Goal: Task Accomplishment & Management: Manage account settings

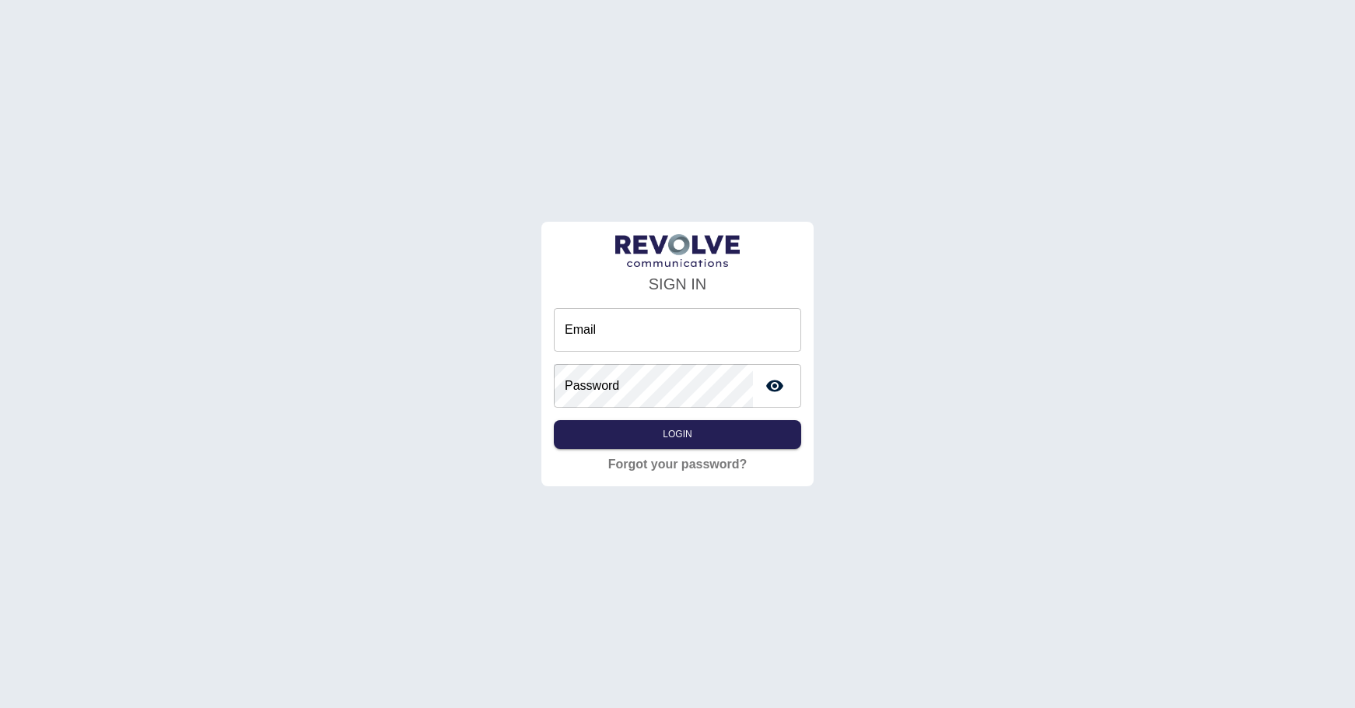
click at [599, 322] on input "Email" at bounding box center [677, 330] width 247 height 44
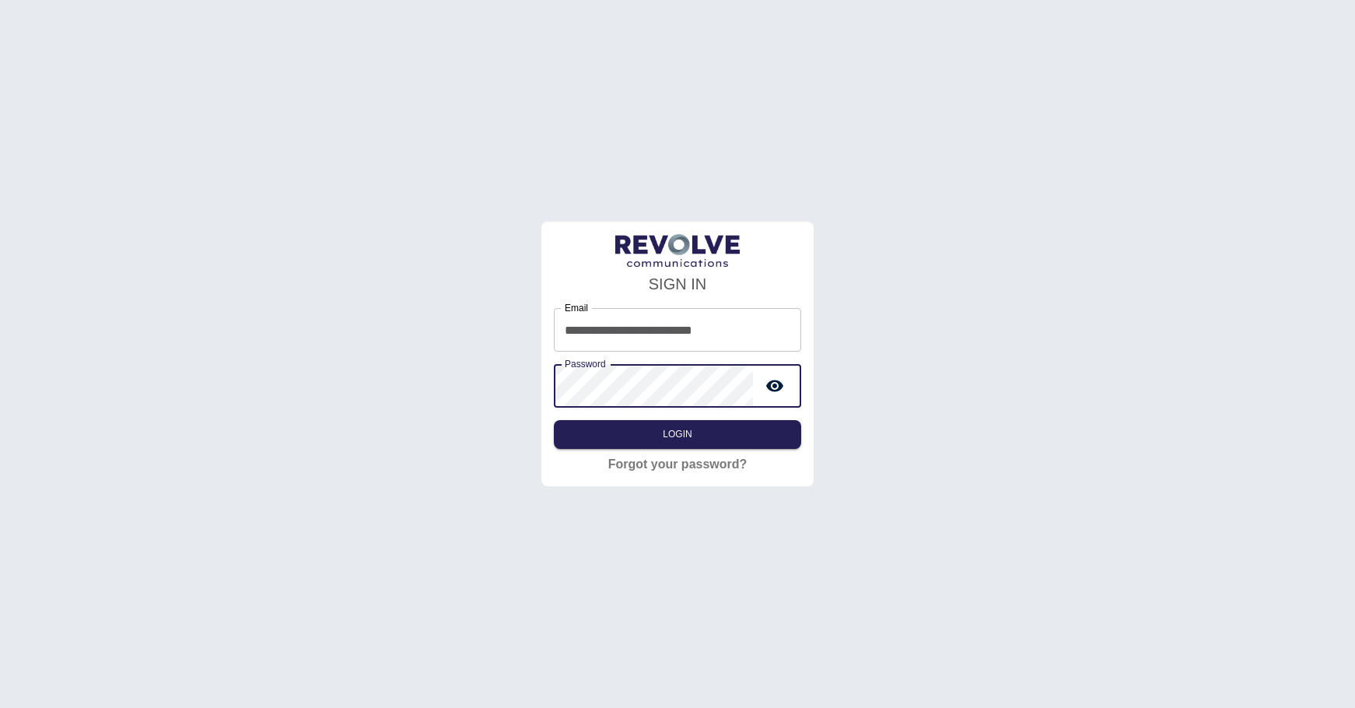
click at [772, 384] on icon "toggle password visibility" at bounding box center [775, 386] width 19 height 19
click at [693, 431] on button "Login" at bounding box center [677, 434] width 247 height 29
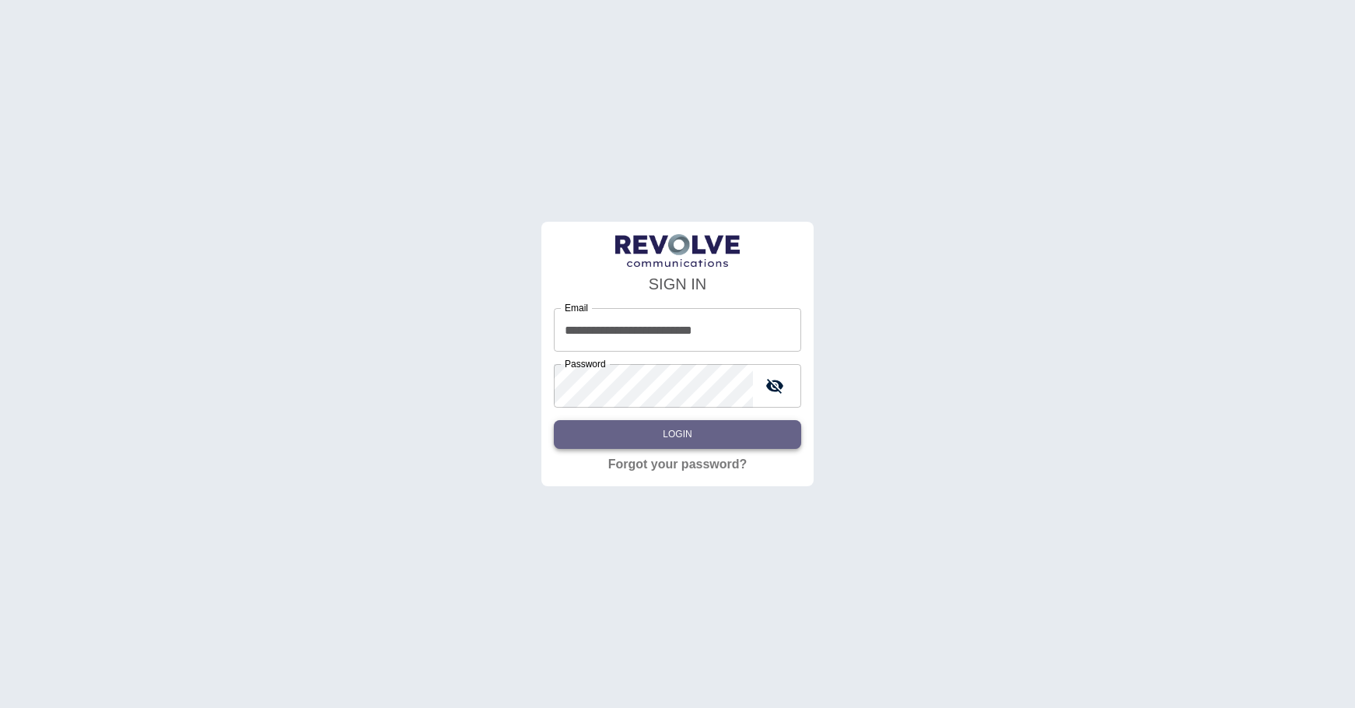
click at [696, 433] on button "Login" at bounding box center [677, 434] width 247 height 29
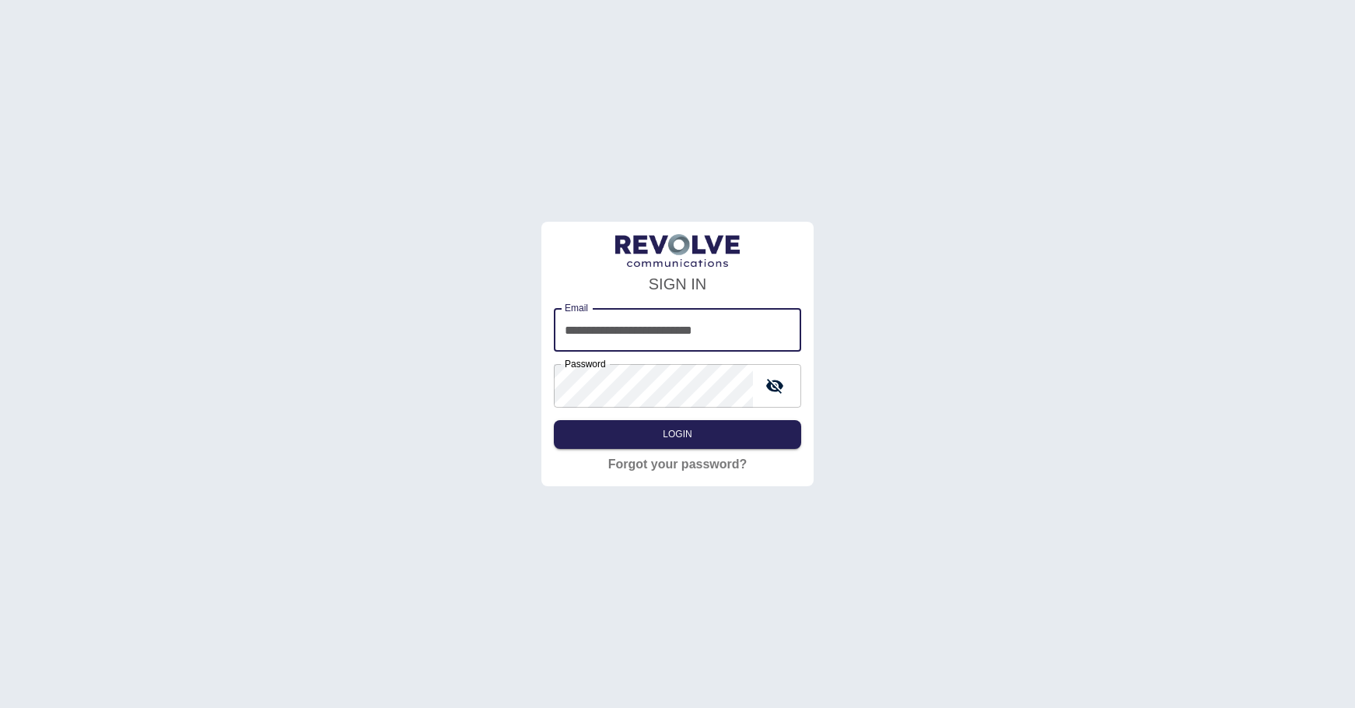
drag, startPoint x: 626, startPoint y: 328, endPoint x: 511, endPoint y: 305, distance: 116.6
click at [511, 305] on div "**********" at bounding box center [677, 354] width 1355 height 708
type input "**********"
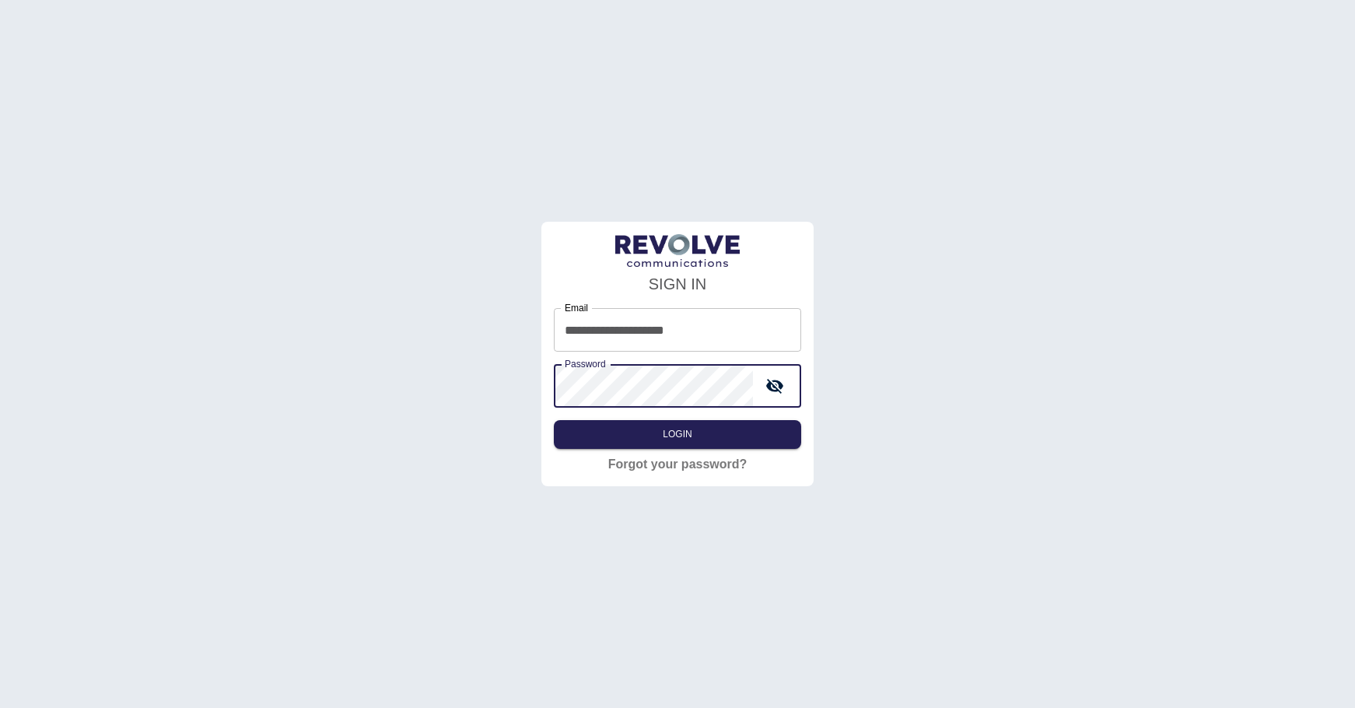
click at [467, 356] on div "**********" at bounding box center [677, 354] width 1355 height 708
click at [773, 385] on icon "toggle password visibility" at bounding box center [774, 386] width 17 height 15
click at [719, 431] on button "Login" at bounding box center [677, 434] width 247 height 29
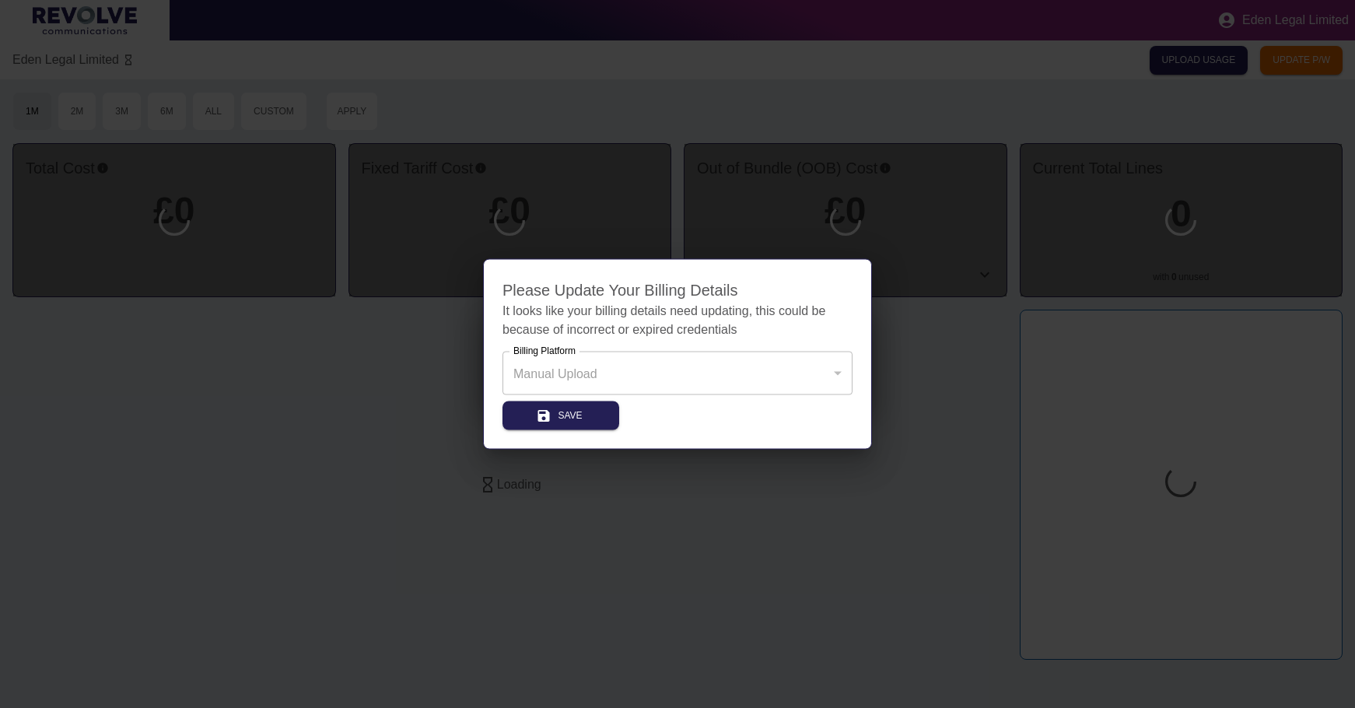
type input "*"
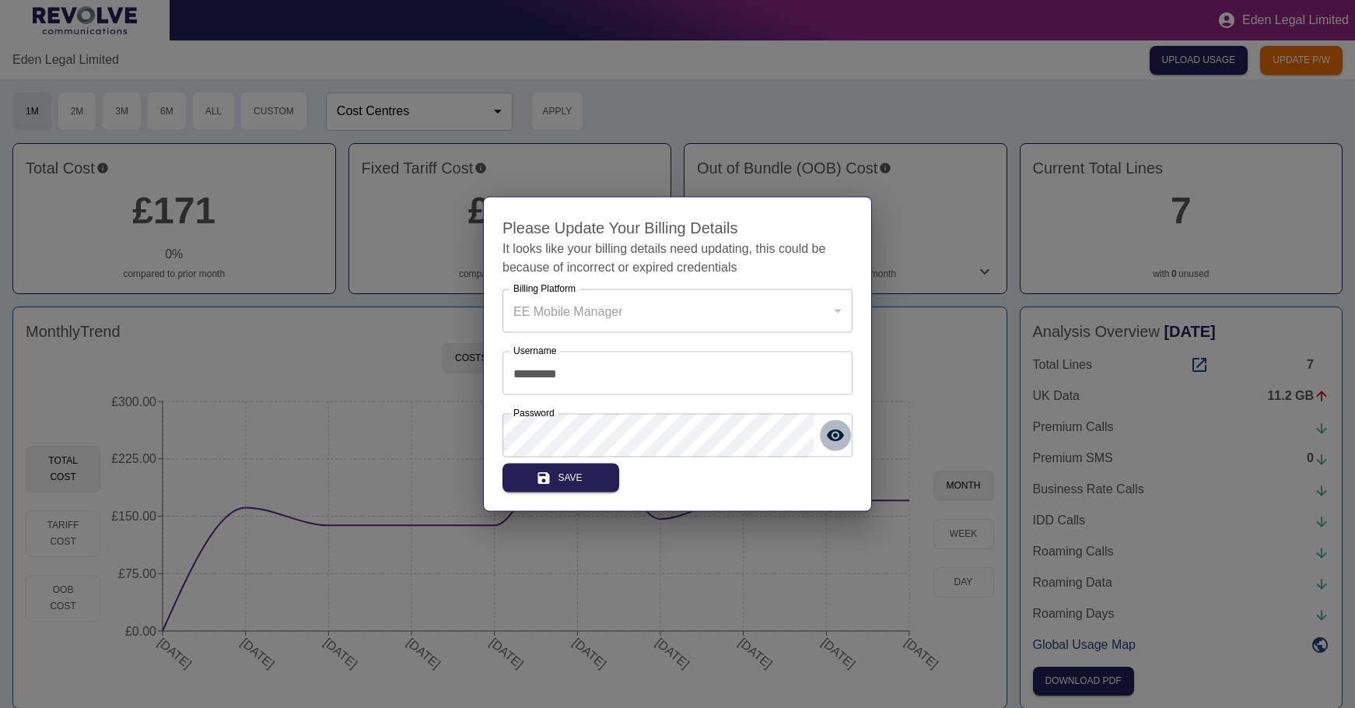
click at [836, 433] on icon "toggle password visibility" at bounding box center [835, 435] width 17 height 12
click at [835, 434] on icon "toggle password visibility" at bounding box center [835, 435] width 19 height 19
click at [842, 312] on div "EE Mobile Manager" at bounding box center [678, 311] width 350 height 44
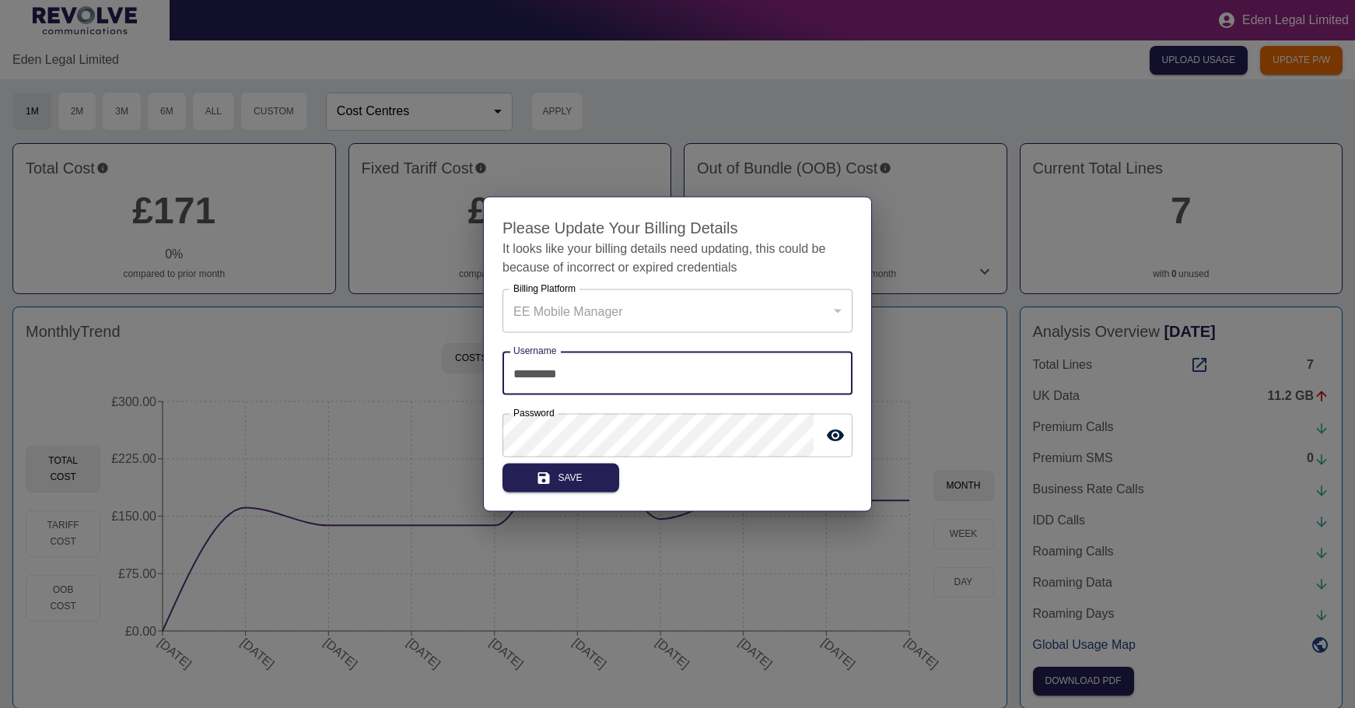
click at [728, 375] on input "*********" at bounding box center [678, 374] width 350 height 44
drag, startPoint x: 587, startPoint y: 366, endPoint x: 486, endPoint y: 370, distance: 101.2
click at [486, 370] on div "Please Update Your Billing Details It looks like your billing details need upda…" at bounding box center [677, 354] width 389 height 315
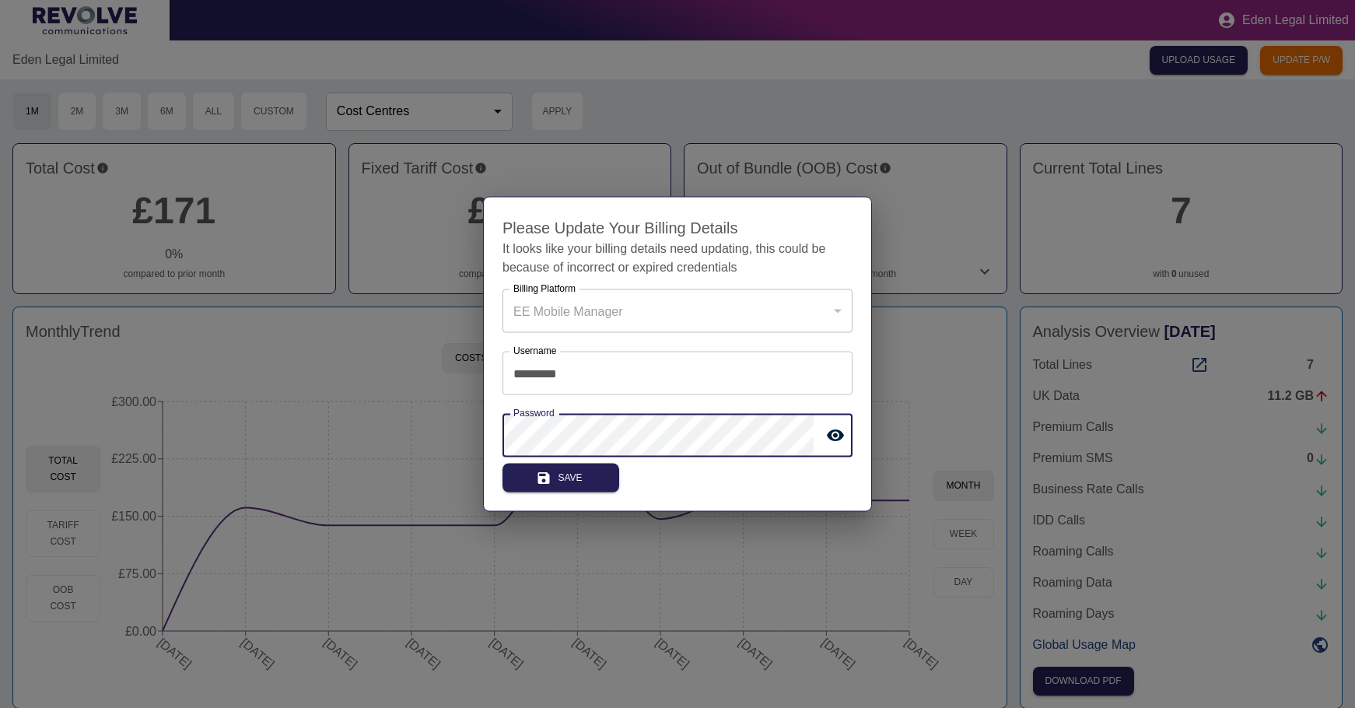
click at [478, 428] on div "Please Update Your Billing Details It looks like your billing details need upda…" at bounding box center [677, 354] width 1355 height 708
click at [840, 435] on icon "toggle password visibility" at bounding box center [835, 435] width 17 height 12
click at [832, 434] on icon "toggle password visibility" at bounding box center [835, 436] width 17 height 15
click at [582, 478] on button "Save" at bounding box center [561, 478] width 117 height 29
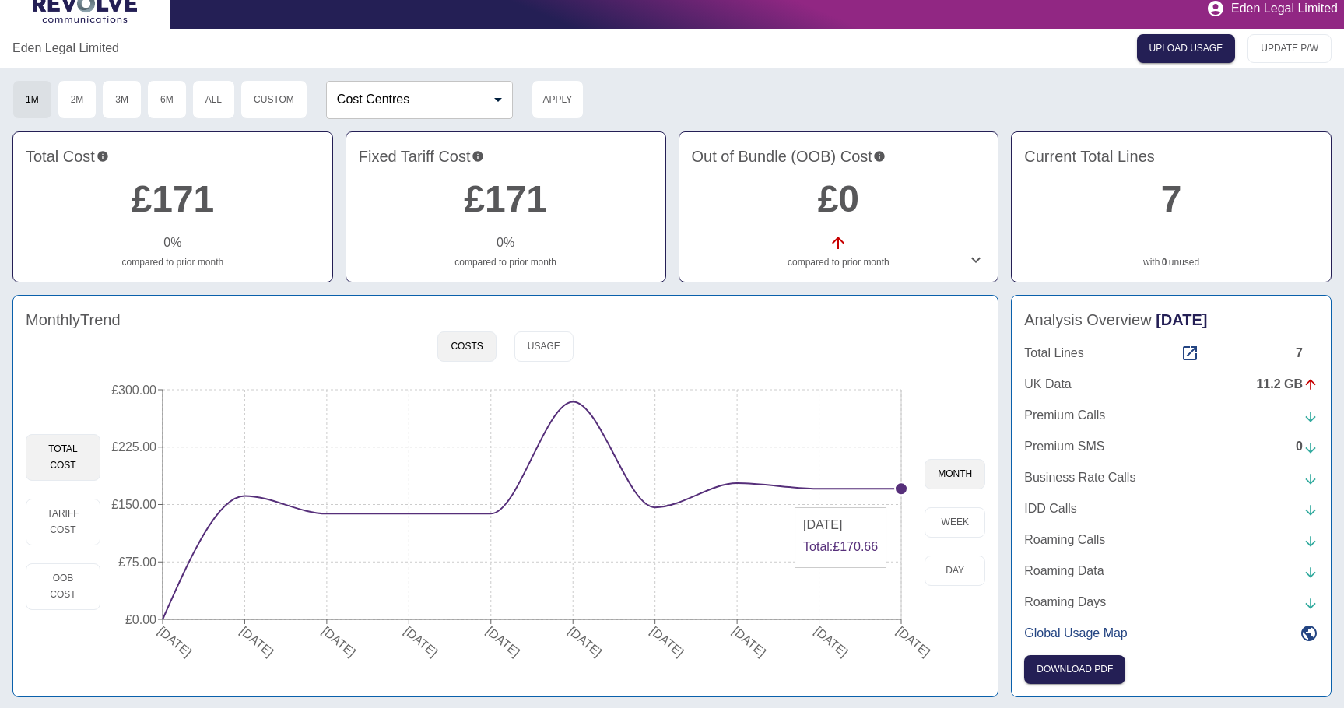
scroll to position [16, 0]
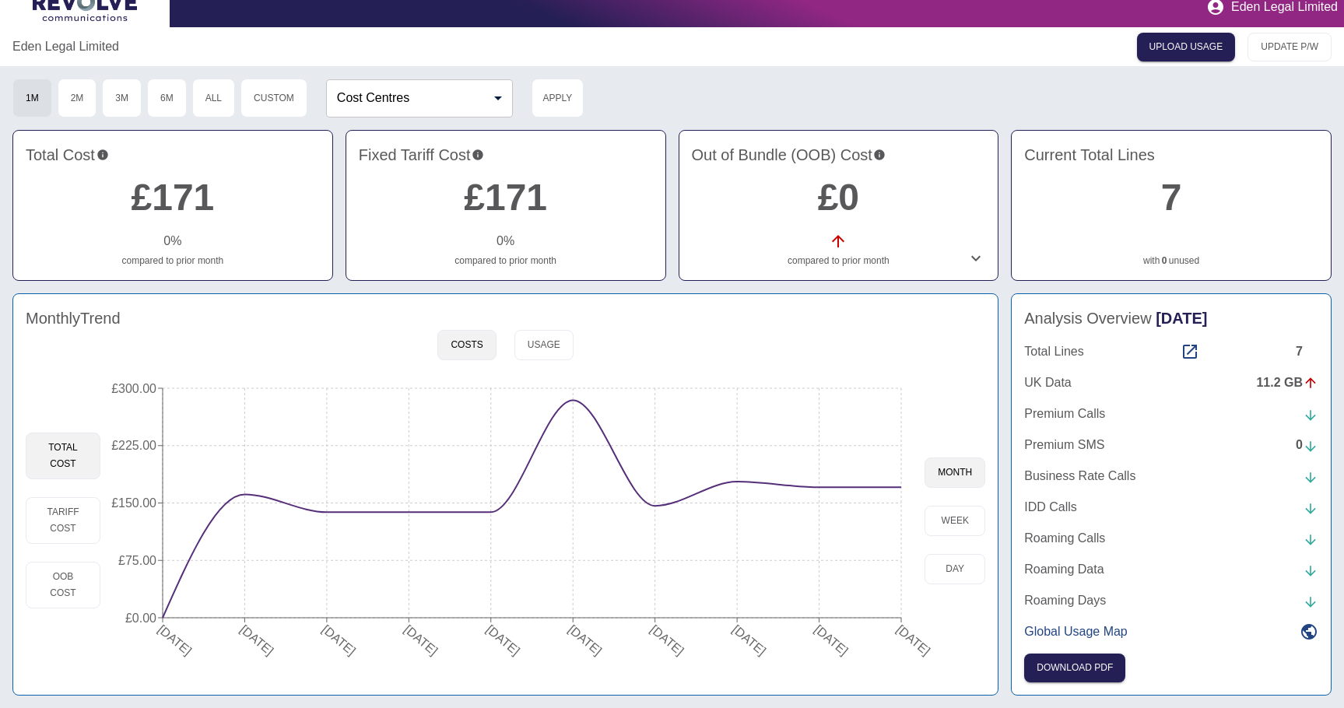
click at [852, 289] on div "Eden Legal Limited UPLOAD USAGE UPDATE P/W 1M 2M 3M 6M All Custom Cost Centres …" at bounding box center [672, 367] width 1344 height 681
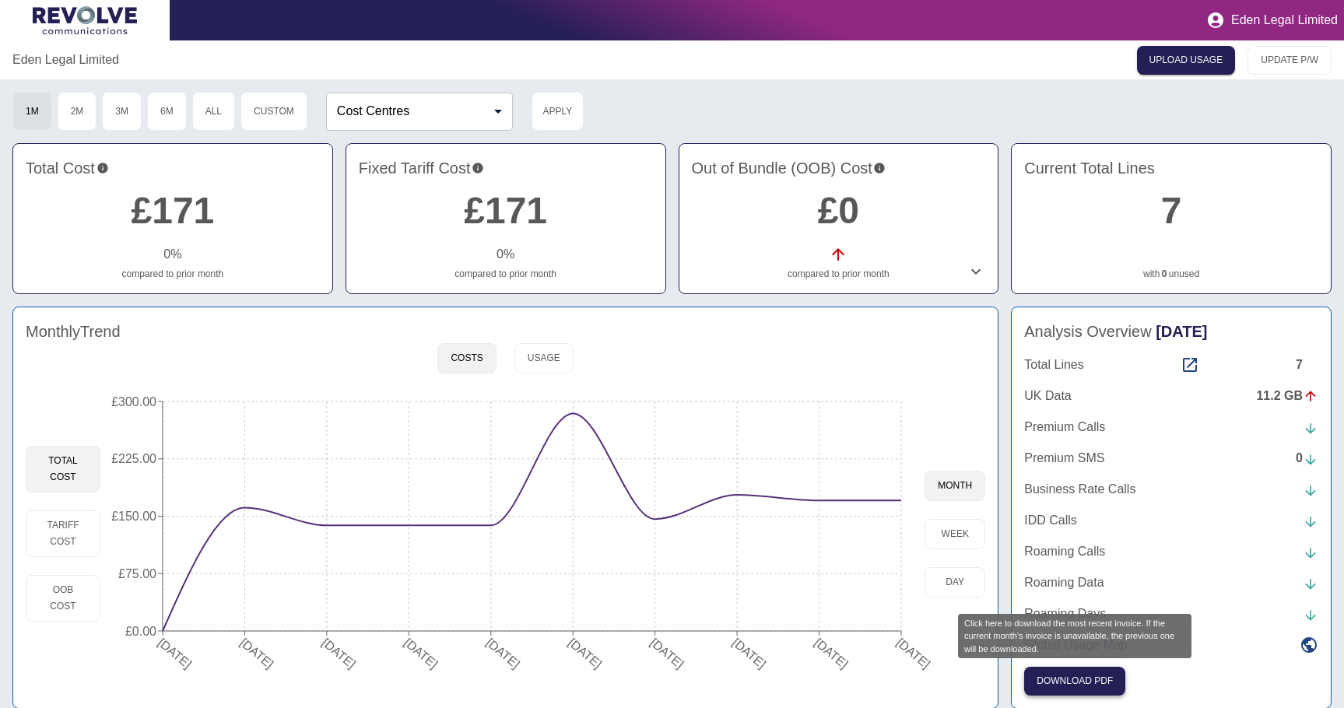
click at [1094, 683] on button "Download PDF" at bounding box center [1074, 681] width 101 height 29
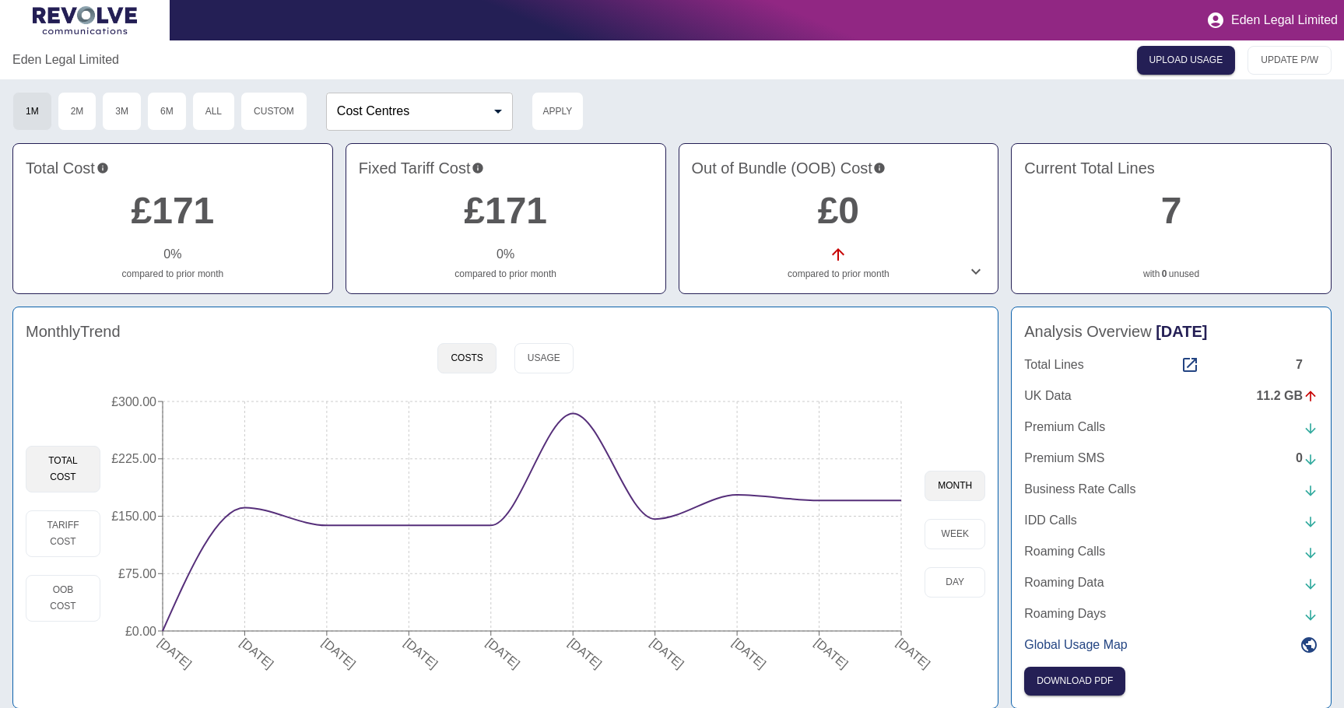
scroll to position [16, 0]
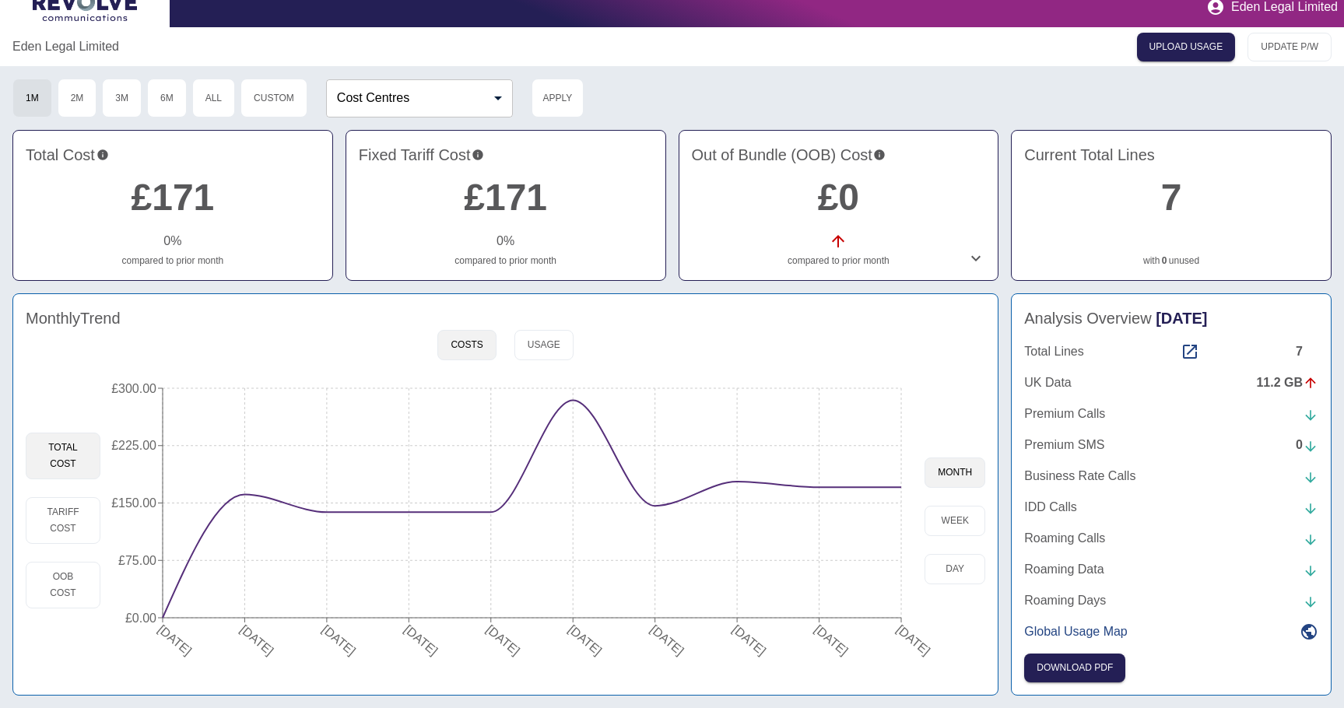
click at [696, 93] on div "1M 2M 3M 6M All Custom Cost Centres ​ Cost Centres Apply" at bounding box center [671, 98] width 1319 height 39
